Goal: Task Accomplishment & Management: Manage account settings

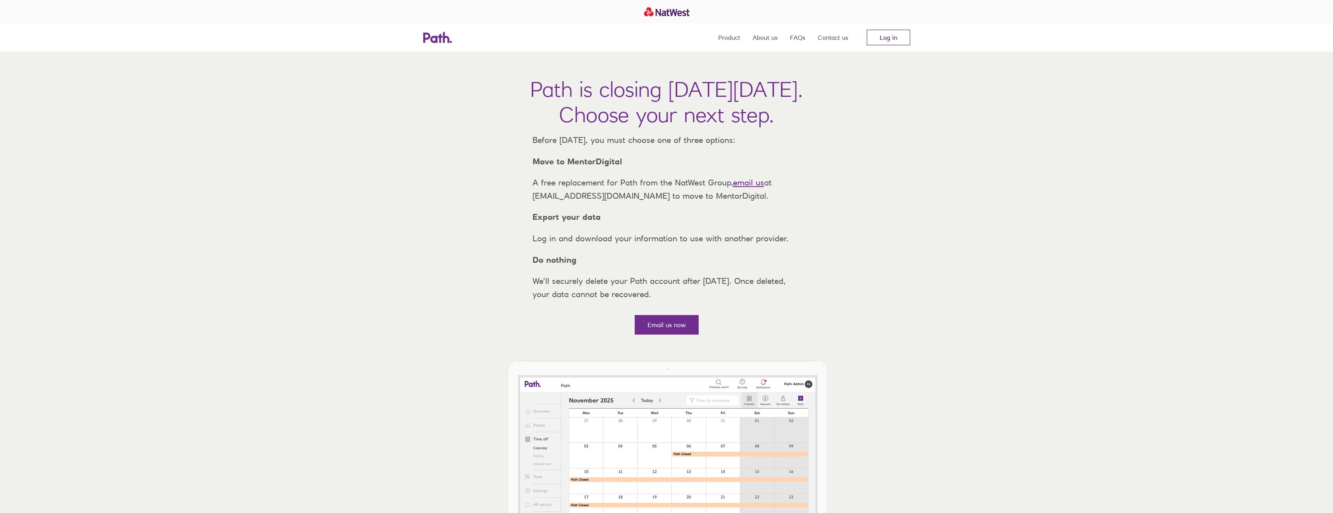
click at [901, 35] on link "Log in" at bounding box center [888, 38] width 43 height 16
click at [893, 32] on link "Log in" at bounding box center [888, 38] width 43 height 16
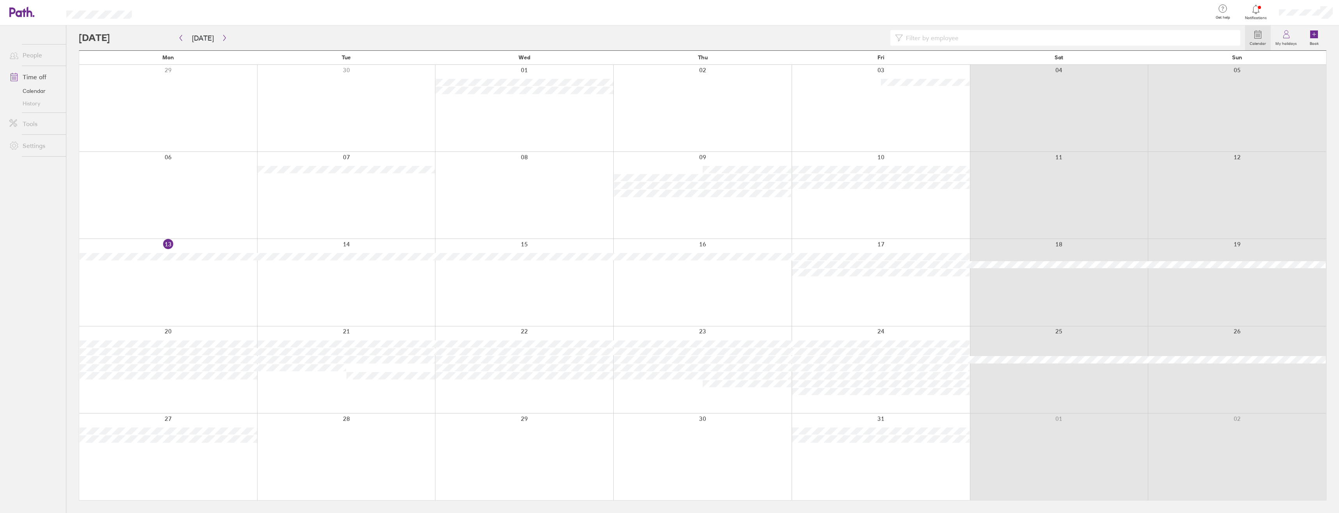
click at [916, 280] on div at bounding box center [881, 282] width 178 height 87
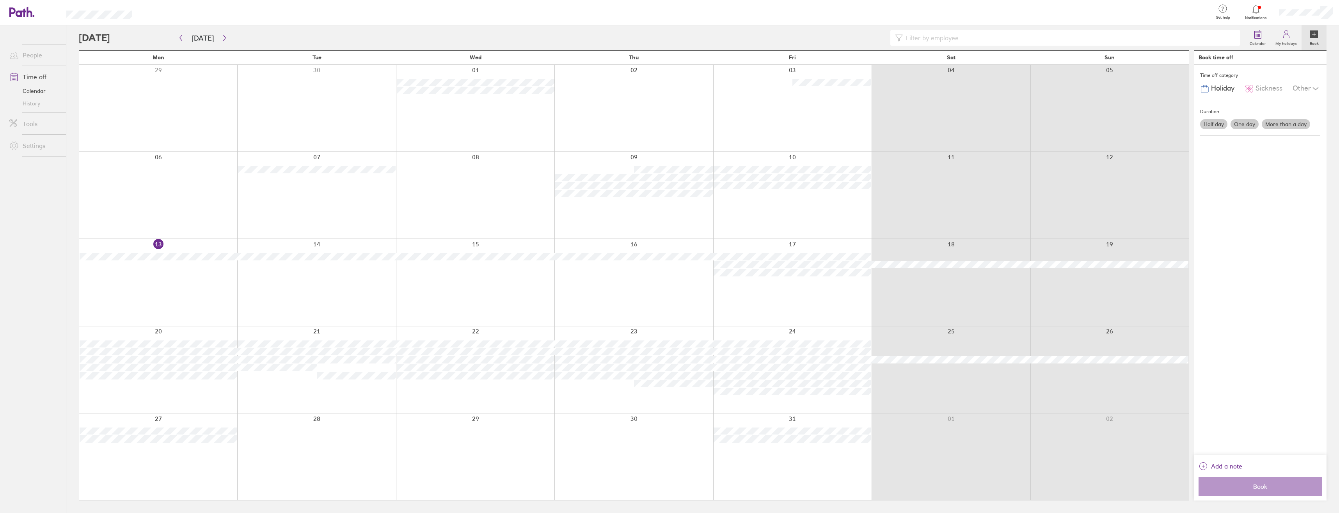
click at [1248, 120] on label "One day" at bounding box center [1245, 124] width 28 height 10
click at [0, 0] on input "One day" at bounding box center [0, 0] width 0 height 0
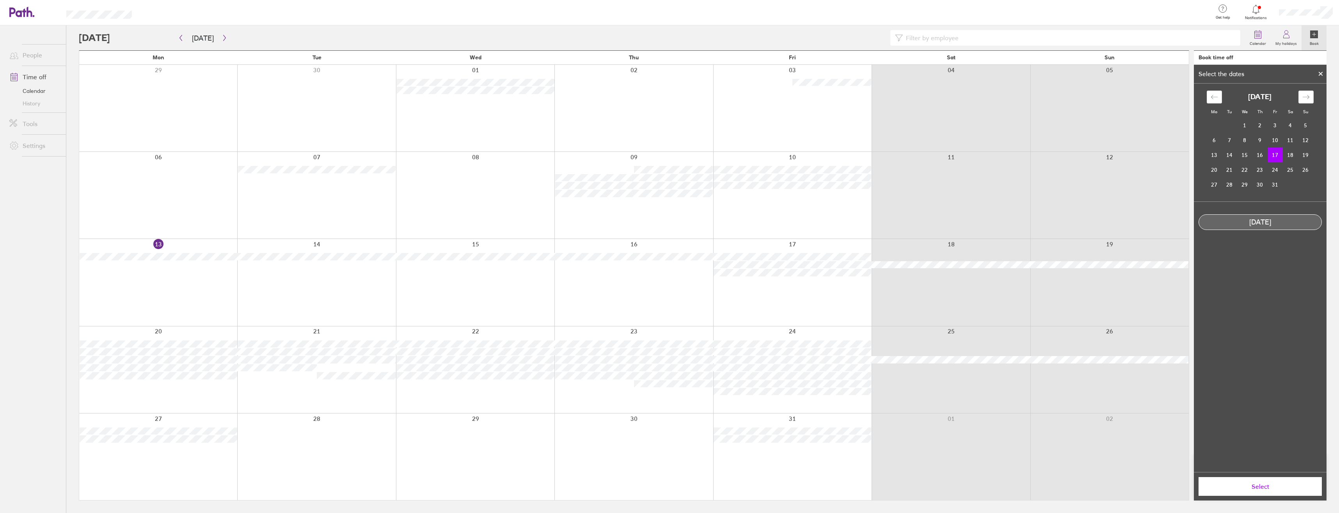
click at [1276, 154] on td "17" at bounding box center [1275, 155] width 15 height 15
click at [1240, 481] on button "Select" at bounding box center [1260, 486] width 123 height 19
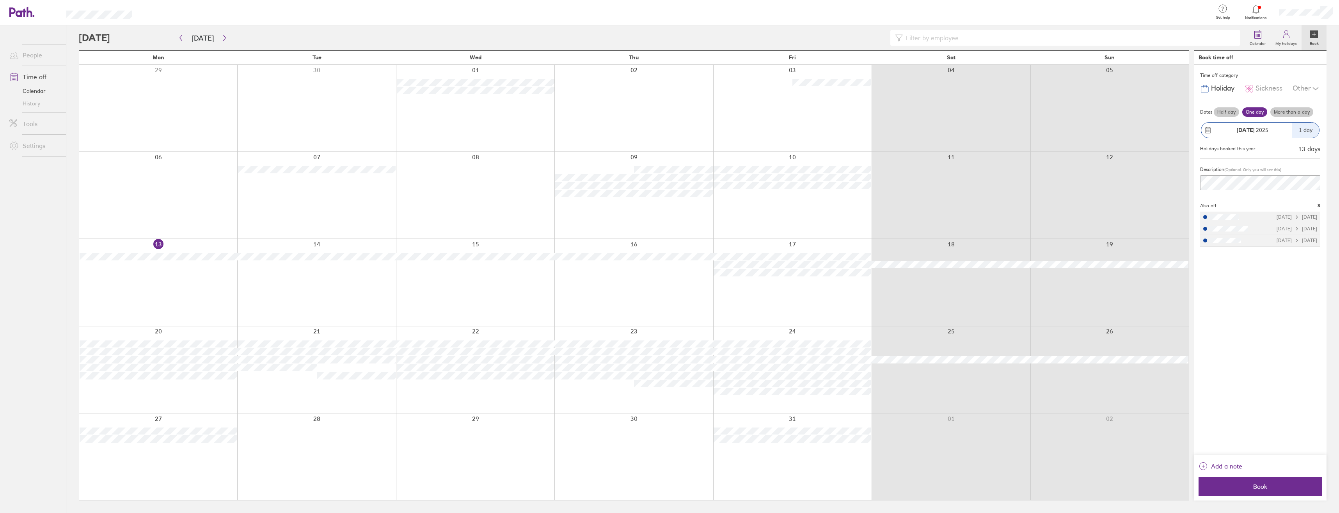
click at [1192, 180] on main "[DATE] [DATE] Mon Tue Wed Thu Fri Sat Sun 29 30 01 02 03 04 05 06 07 08 09 10 1…" at bounding box center [703, 268] width 1248 height 487
click at [1278, 280] on div "Time off category Holiday Sickness Other Dates Half day One day More than a day…" at bounding box center [1260, 260] width 133 height 390
click at [1266, 486] on span "Book" at bounding box center [1260, 486] width 112 height 7
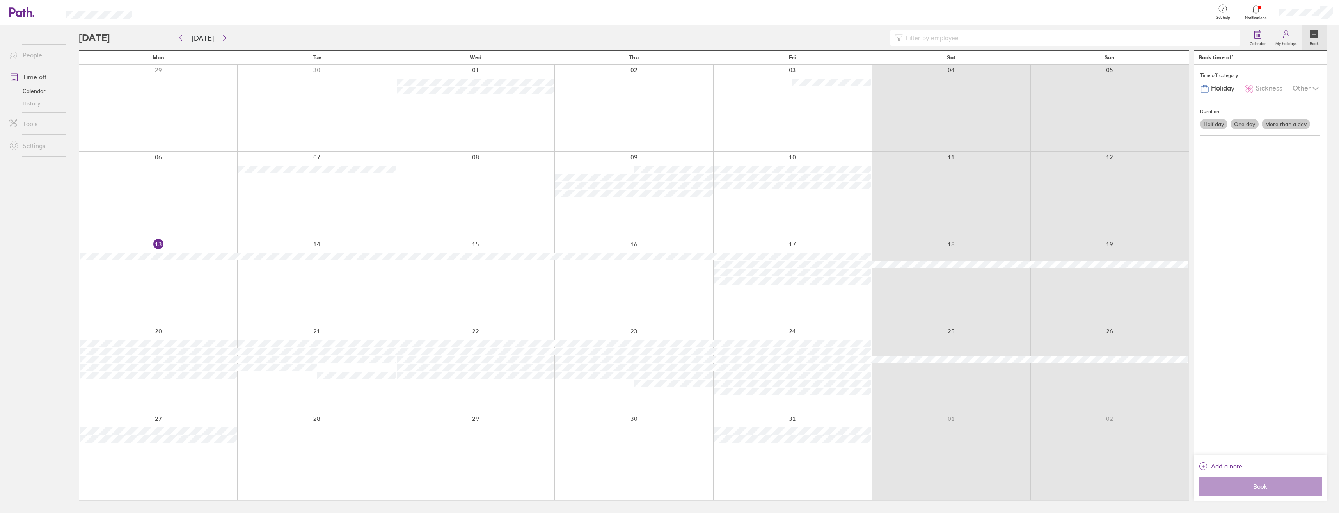
drag, startPoint x: 732, startPoint y: 294, endPoint x: 284, endPoint y: 381, distance: 455.6
click at [284, 381] on div at bounding box center [316, 369] width 158 height 87
